Goal: Transaction & Acquisition: Purchase product/service

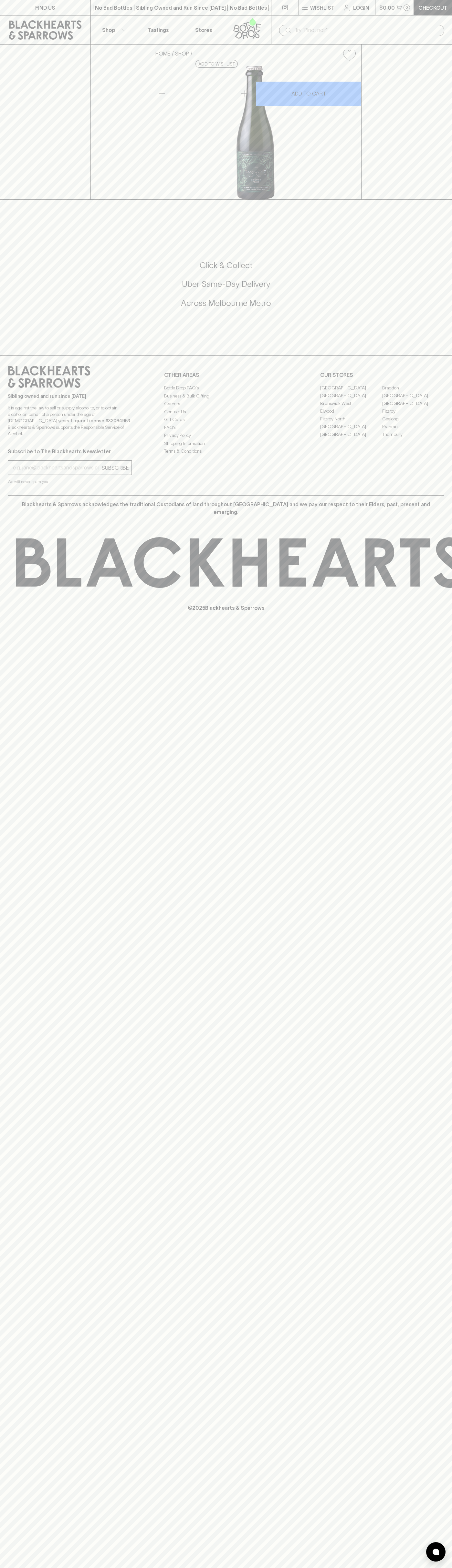
click at [337, 26] on input "text" at bounding box center [366, 30] width 144 height 10
click at [450, 427] on div "FIND US | No Bad Bottles | Sibling Owned and Run Since 2006 | No Bad Bottles | …" at bounding box center [226, 784] width 452 height 1568
click at [381, 1567] on html "FIND US | No Bad Bottles | Sibling Owned and Run Since 2006 | No Bad Bottles | …" at bounding box center [226, 784] width 452 height 1568
click at [2, 742] on div "FIND US | No Bad Bottles | Sibling Owned and Run Since 2006 | No Bad Bottles | …" at bounding box center [226, 784] width 452 height 1568
